Goal: Navigation & Orientation: Find specific page/section

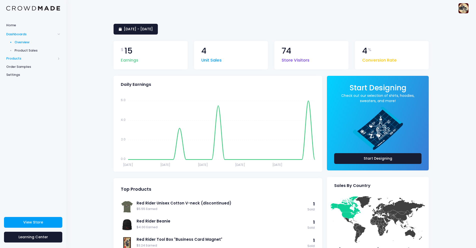
click at [24, 59] on span "Products" at bounding box center [31, 58] width 50 height 5
click at [33, 75] on span "Storefront" at bounding box center [38, 74] width 46 height 5
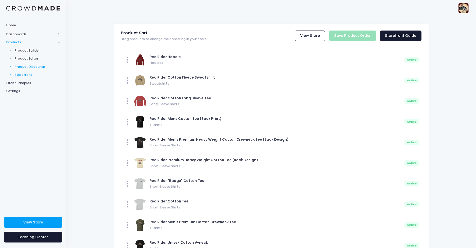
click at [37, 66] on span "Product Discounts" at bounding box center [38, 66] width 46 height 5
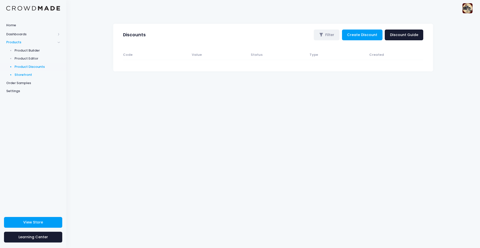
click at [27, 75] on span "Storefront" at bounding box center [38, 74] width 46 height 5
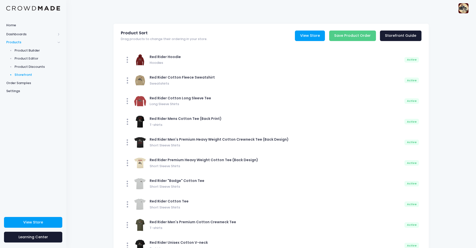
click at [318, 35] on link "View Store" at bounding box center [310, 36] width 30 height 11
click at [317, 34] on link "View Store" at bounding box center [310, 36] width 30 height 11
click at [465, 10] on img at bounding box center [464, 8] width 10 height 10
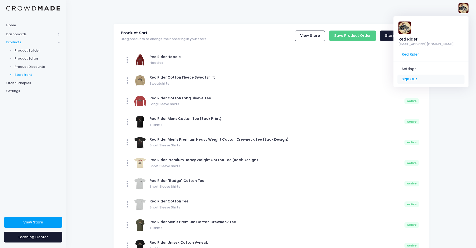
click at [405, 78] on link "Sign Out" at bounding box center [431, 80] width 67 height 10
